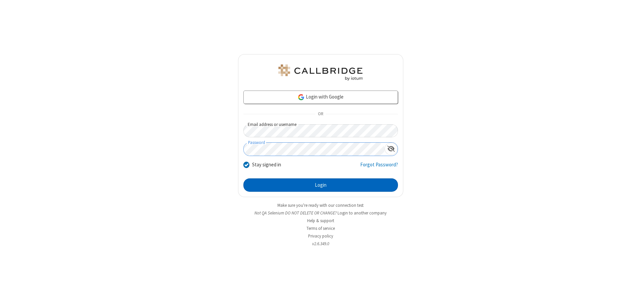
click at [321, 185] on button "Login" at bounding box center [321, 184] width 155 height 13
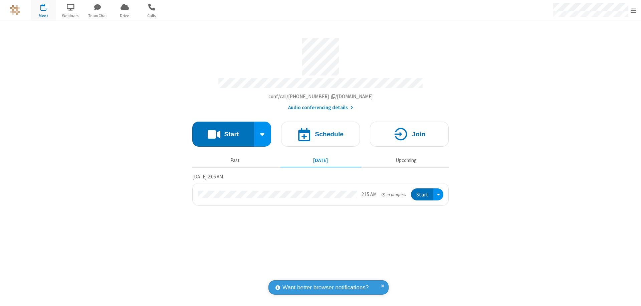
click at [634, 10] on span "Open menu" at bounding box center [633, 10] width 5 height 7
click at [125, 15] on span "Drive" at bounding box center [124, 16] width 25 height 6
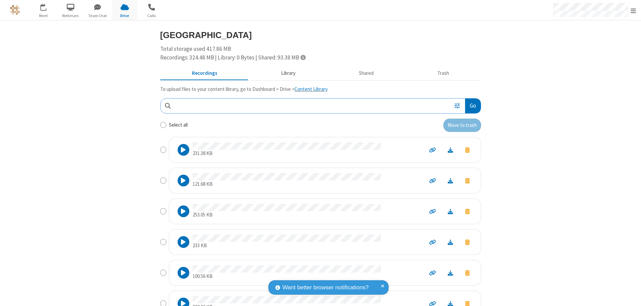
click at [285, 73] on button "Library" at bounding box center [288, 73] width 78 height 13
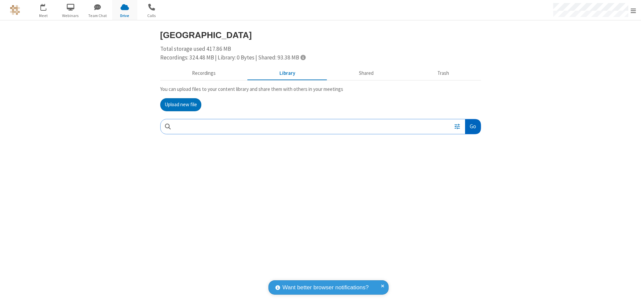
click at [473, 126] on button "Go" at bounding box center [472, 126] width 15 height 15
click at [181, 105] on button "Upload new file" at bounding box center [180, 104] width 41 height 13
